Goal: Information Seeking & Learning: Compare options

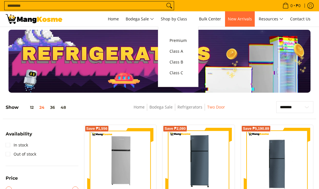
click at [233, 20] on span "New Arrivals" at bounding box center [240, 18] width 24 height 5
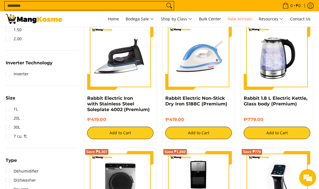
scroll to position [368, 0]
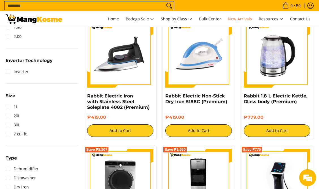
click at [18, 73] on link "Inverter" at bounding box center [17, 71] width 23 height 9
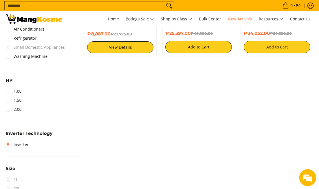
scroll to position [300, 0]
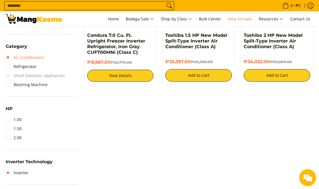
click at [30, 55] on link "Air Conditioners" at bounding box center [25, 57] width 39 height 9
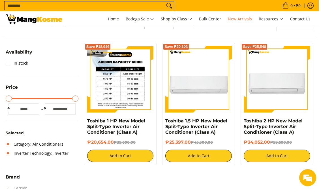
scroll to position [46, 0]
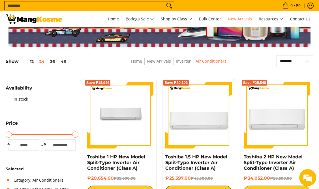
click at [9, 61] on h5 "Show 12 24 36 48" at bounding box center [37, 62] width 63 height 6
click at [139, 62] on link "Home" at bounding box center [136, 60] width 11 height 5
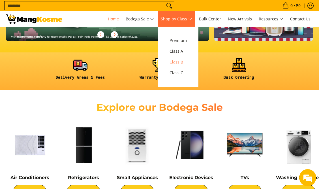
click at [179, 60] on span "Class B" at bounding box center [177, 62] width 17 height 7
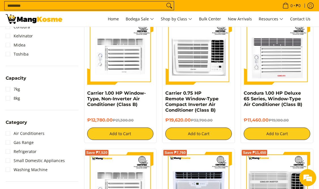
scroll to position [283, 0]
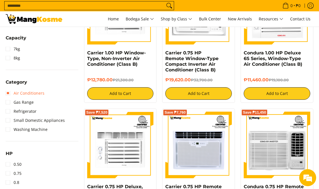
click at [33, 91] on link "Air Conditioners" at bounding box center [25, 93] width 39 height 9
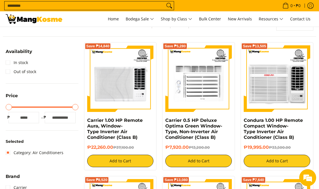
scroll to position [74, 0]
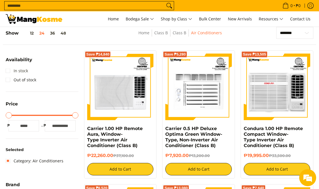
click at [18, 68] on link "In stock" at bounding box center [17, 70] width 22 height 9
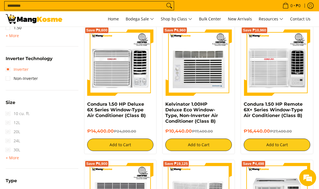
click at [21, 70] on link "Inverter" at bounding box center [17, 69] width 23 height 9
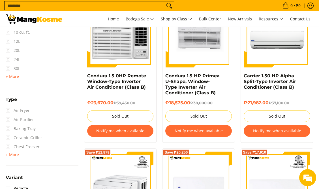
scroll to position [555, 0]
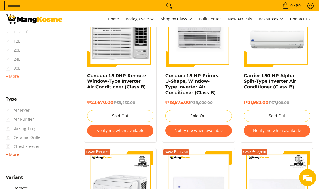
drag, startPoint x: 18, startPoint y: 160, endPoint x: 16, endPoint y: 157, distance: 3.3
click at [17, 160] on div "Type Air Fryer Air Purifier Baking Tray Ceramic Griller Chest Freezer + More - …" at bounding box center [42, 130] width 73 height 70
click at [16, 156] on span "+ More" at bounding box center [12, 154] width 13 height 5
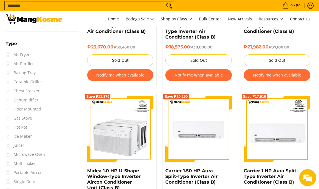
scroll to position [669, 0]
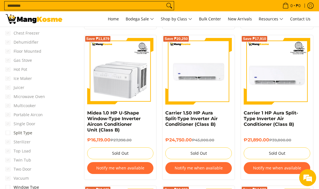
click at [22, 135] on link "Split Type" at bounding box center [19, 132] width 27 height 9
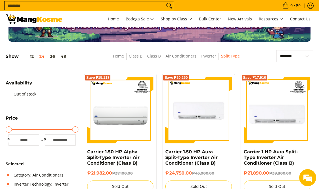
scroll to position [79, 0]
